Goal: Transaction & Acquisition: Purchase product/service

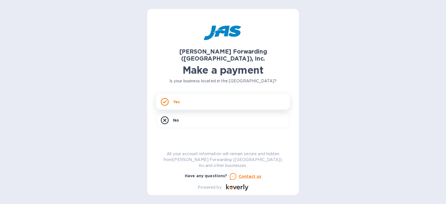
click at [165, 100] on icon at bounding box center [165, 101] width 4 height 3
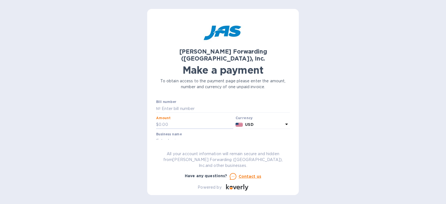
drag, startPoint x: 156, startPoint y: 120, endPoint x: 127, endPoint y: 121, distance: 29.0
click at [127, 121] on div "[PERSON_NAME] Forwarding ([GEOGRAPHIC_DATA]), Inc. Make a payment To obtain acc…" at bounding box center [223, 102] width 446 height 204
type input "261.36"
click at [184, 137] on input "text" at bounding box center [223, 141] width 134 height 8
type input "FASTRANS LOGISTICS"
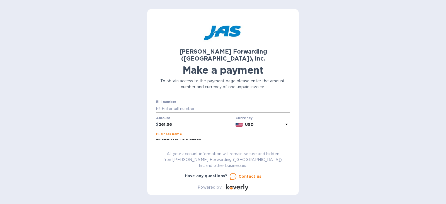
click at [192, 104] on input "text" at bounding box center [225, 108] width 129 height 8
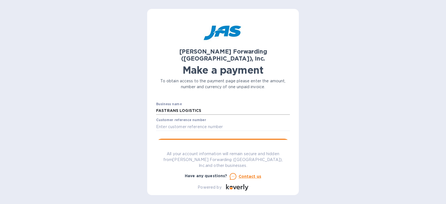
scroll to position [56, 0]
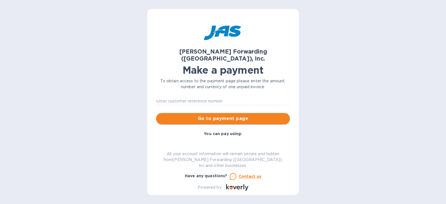
type input "MEM503362633"
click at [237, 115] on span "Go to payment page" at bounding box center [223, 118] width 125 height 7
